Goal: Task Accomplishment & Management: Use online tool/utility

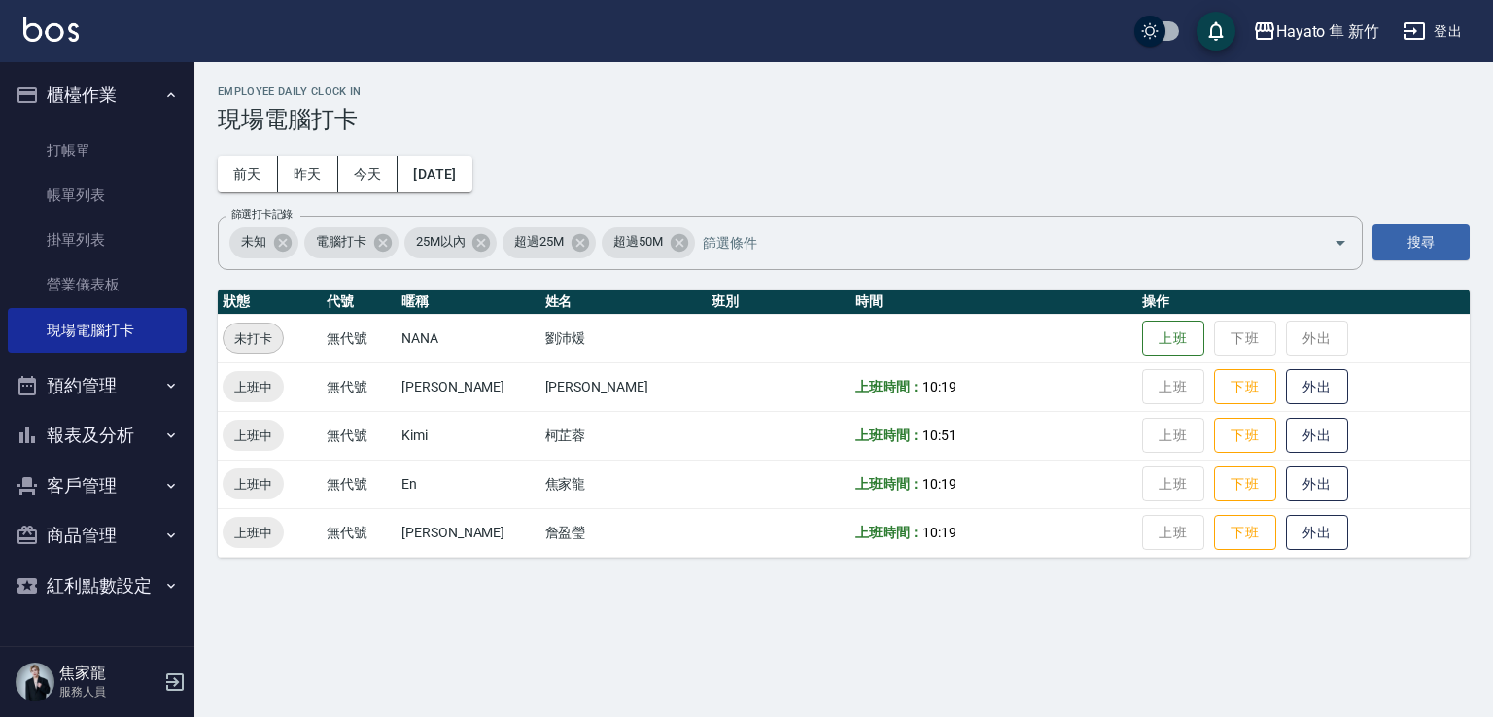
click at [78, 479] on button "客戶管理" at bounding box center [97, 486] width 179 height 51
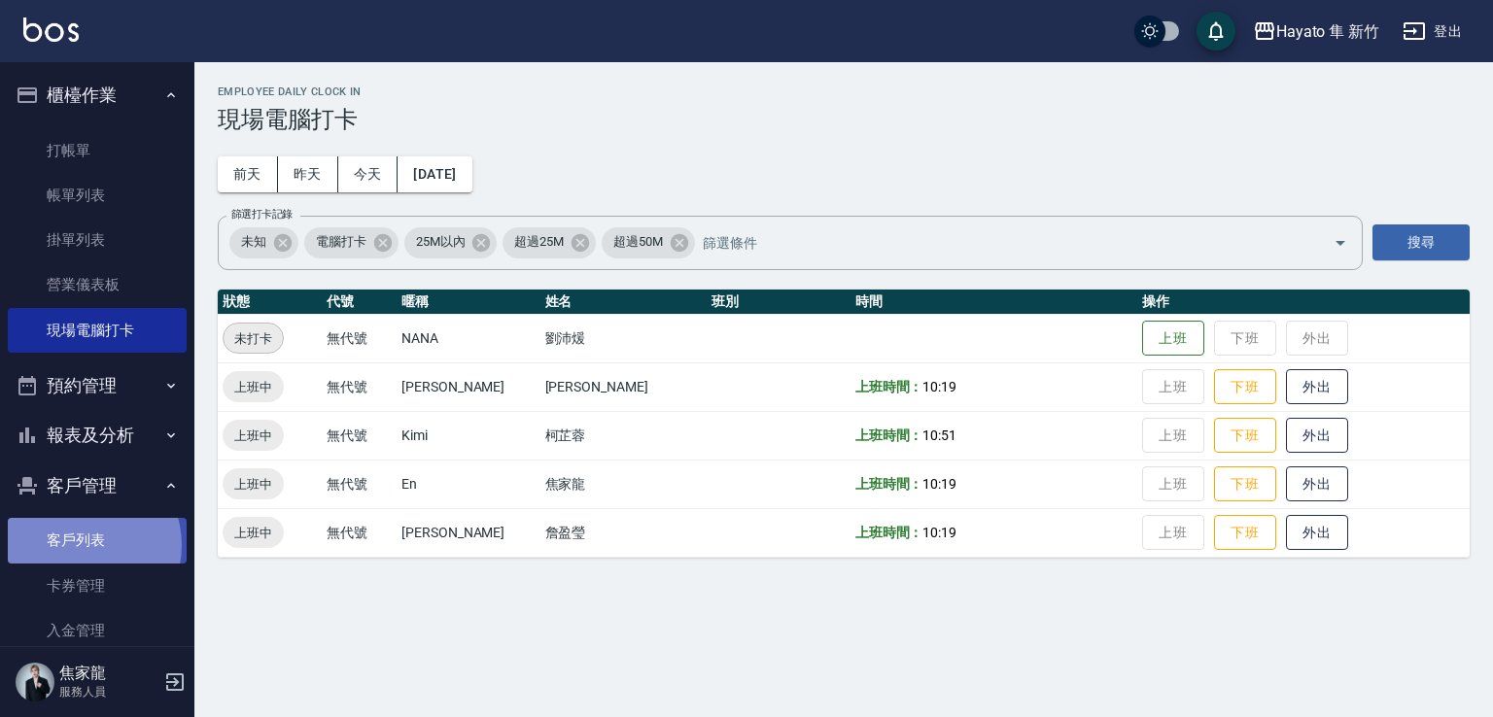
click at [82, 545] on link "客戶列表" at bounding box center [97, 540] width 179 height 45
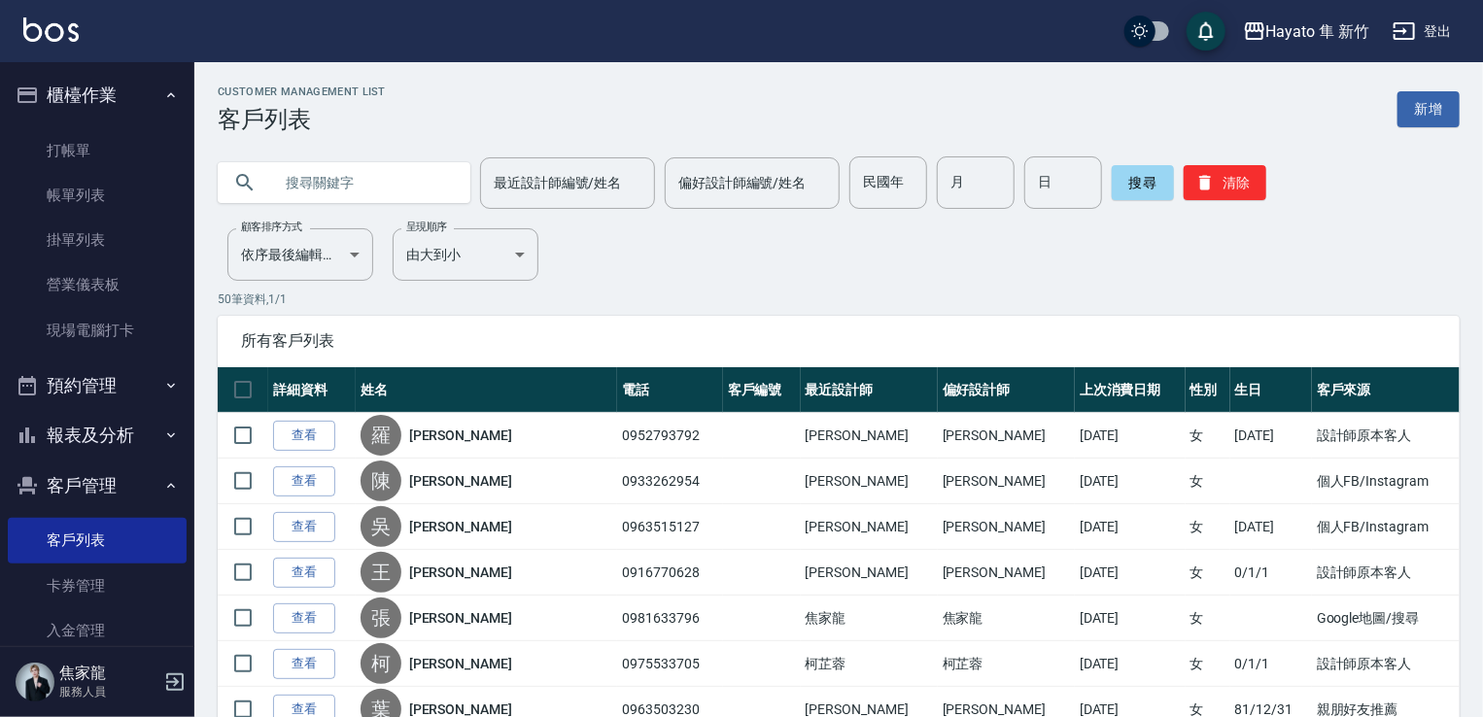
click at [330, 168] on input "text" at bounding box center [363, 183] width 183 height 52
type input "0970301"
click at [1147, 184] on button "搜尋" at bounding box center [1143, 182] width 62 height 35
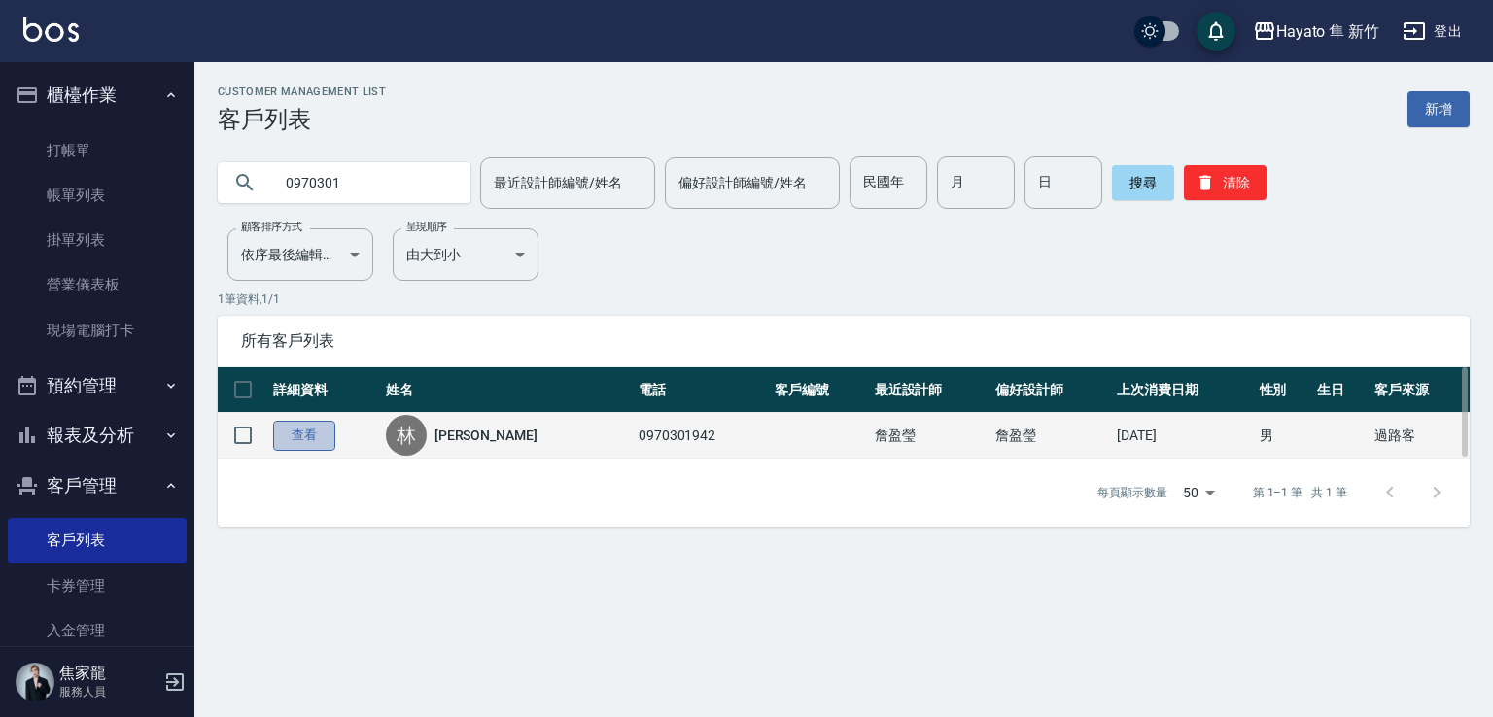
click at [305, 433] on link "查看" at bounding box center [304, 436] width 62 height 30
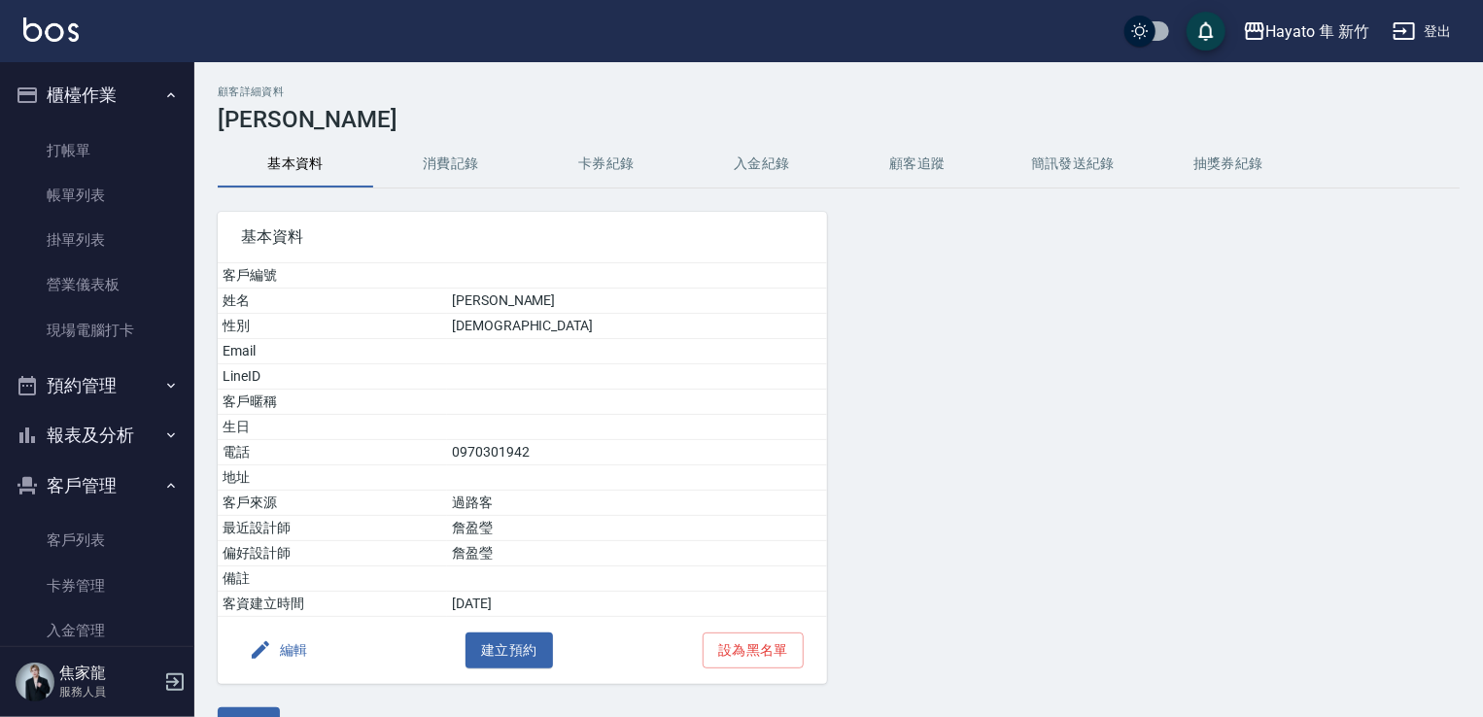
click at [460, 174] on button "消費記錄" at bounding box center [451, 164] width 156 height 47
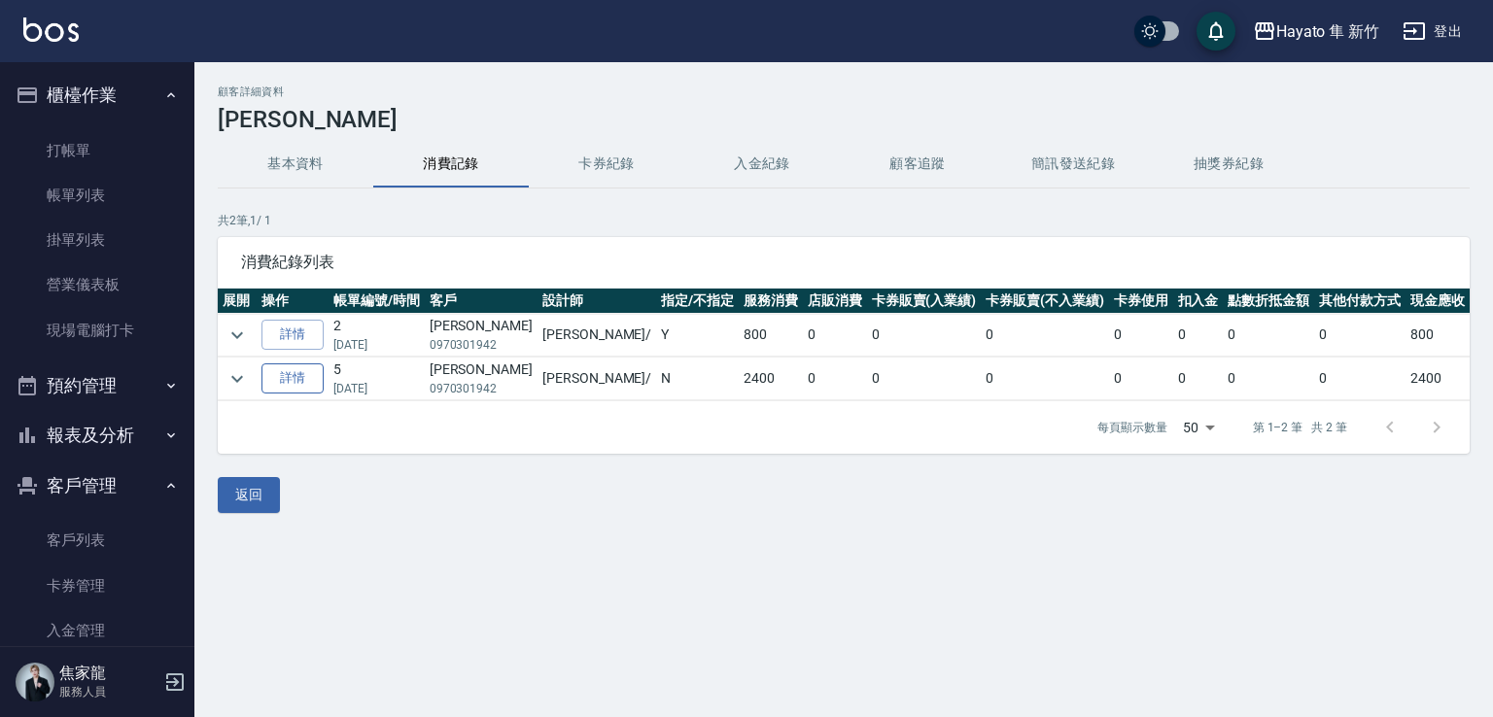
click at [308, 383] on link "詳情" at bounding box center [293, 379] width 62 height 30
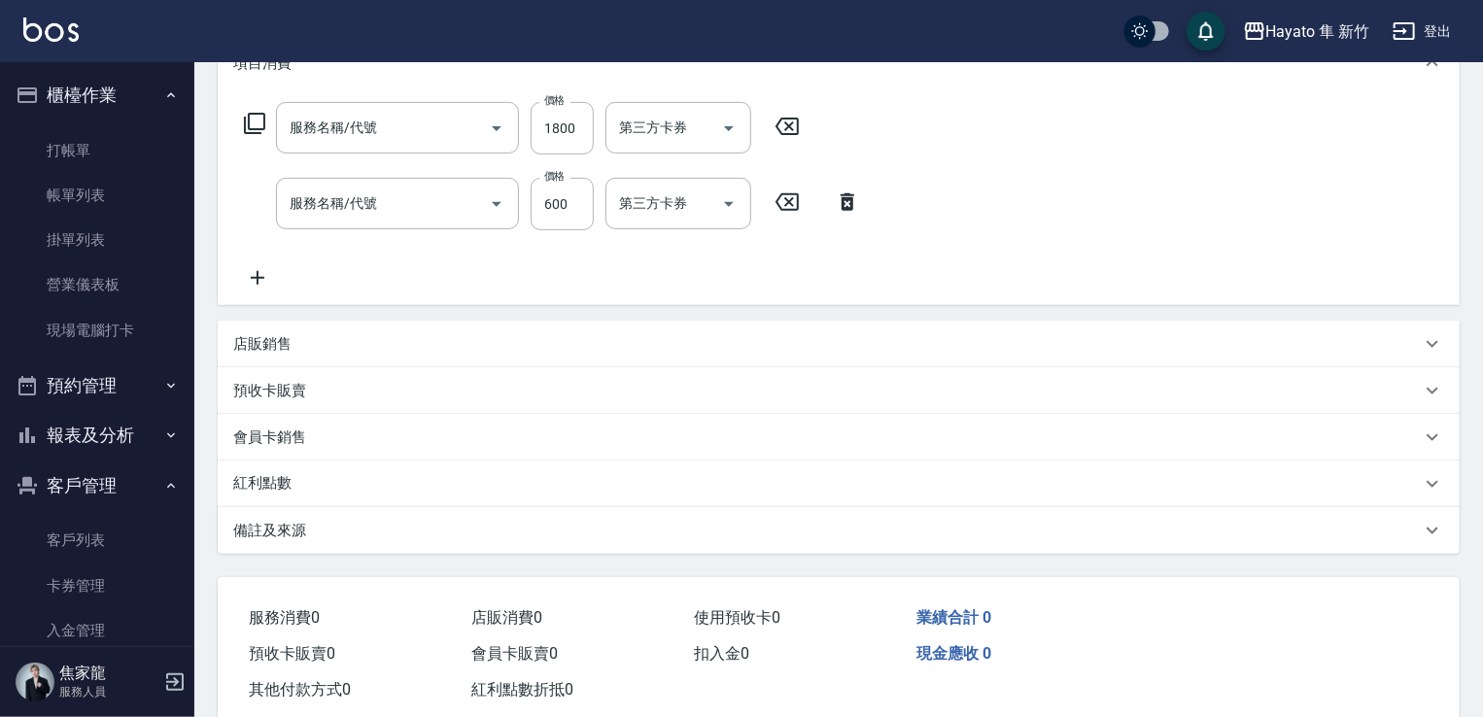
type input "[DATE] 19:33"
type input "[PERSON_NAME](無代號)"
type input "過路客"
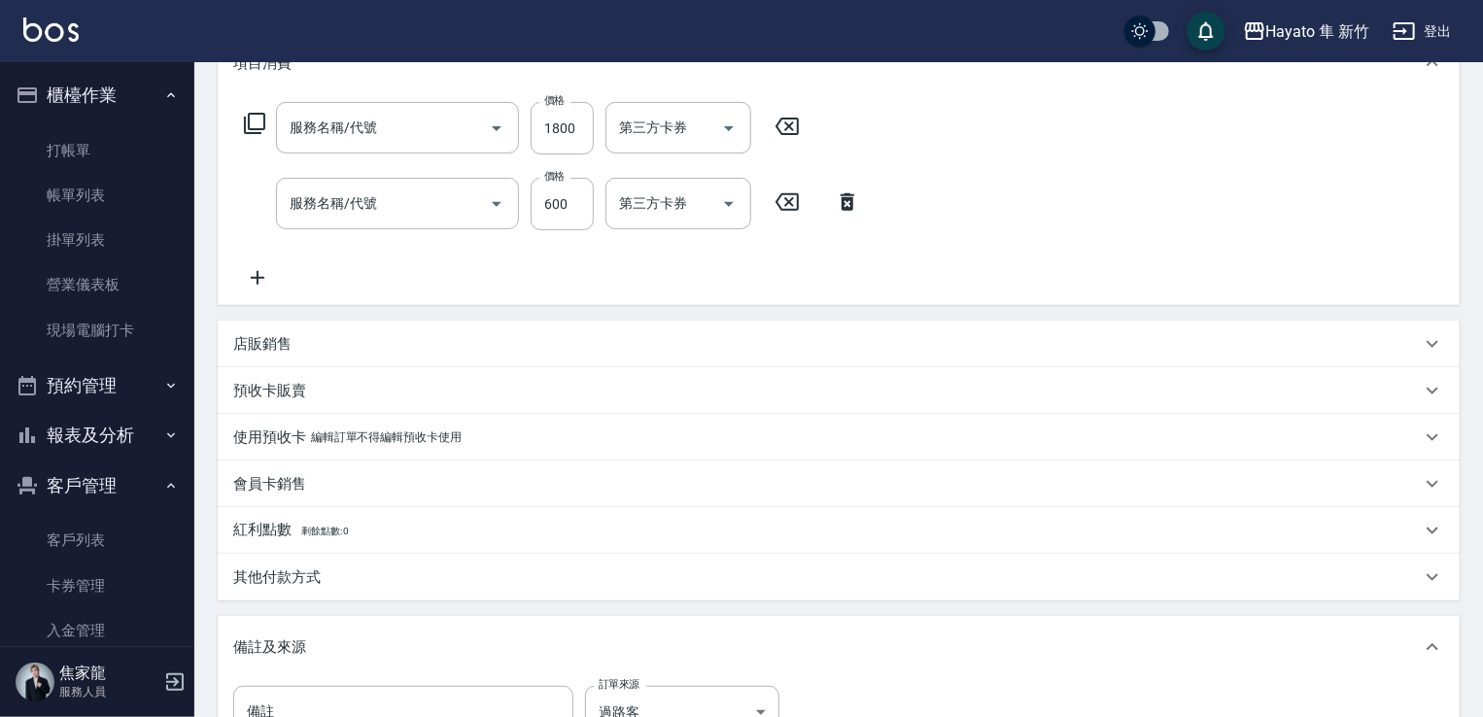
type input "C 染髮(701)"
type input "單剪(102)"
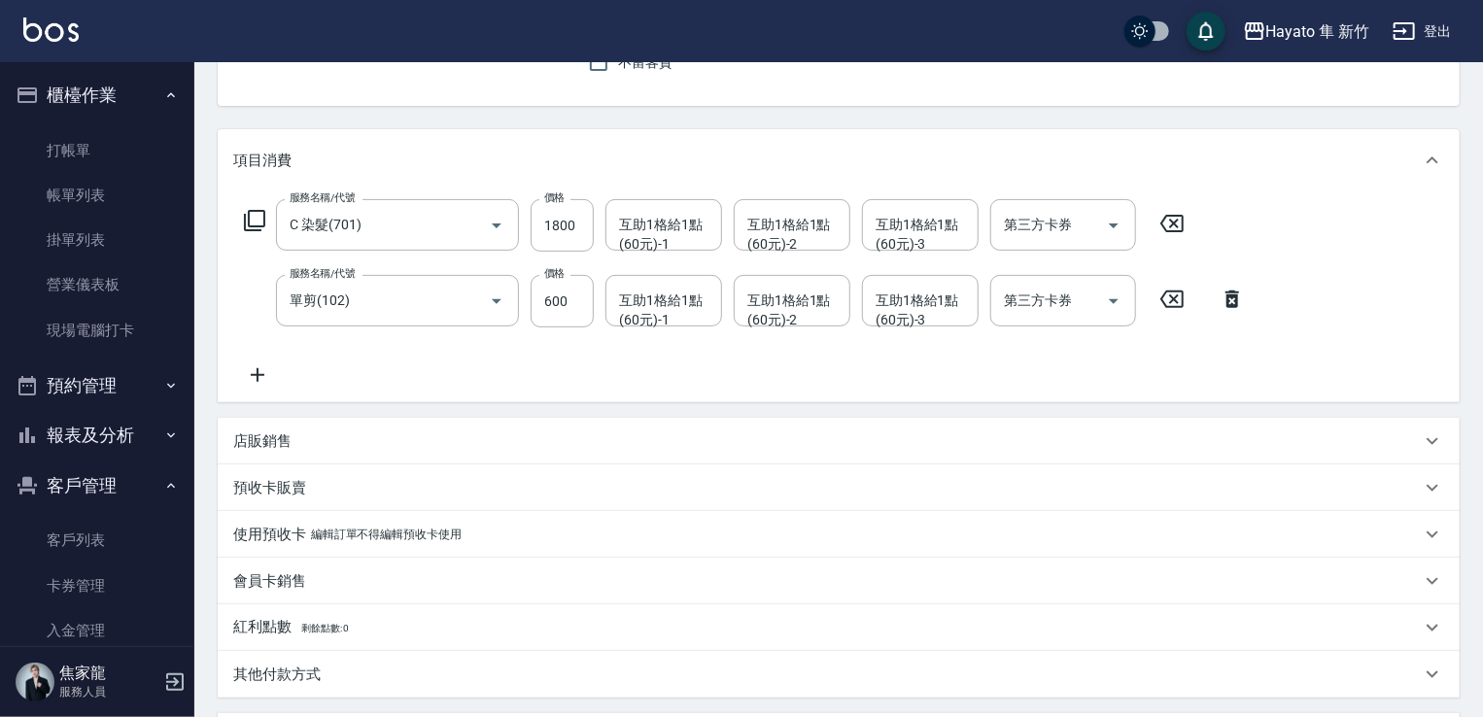
type input "[PERSON_NAME]/0970301942/"
